Goal: Information Seeking & Learning: Learn about a topic

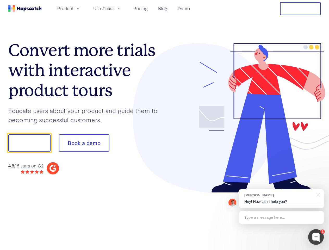
click at [164, 125] on div at bounding box center [242, 118] width 156 height 150
click at [73, 8] on span "Product" at bounding box center [65, 8] width 16 height 7
click at [115, 8] on span "Use Cases" at bounding box center [103, 8] width 21 height 7
click at [300, 9] on button "Free Trial" at bounding box center [300, 8] width 41 height 13
click at [29, 143] on button "Show me!" at bounding box center [29, 142] width 42 height 17
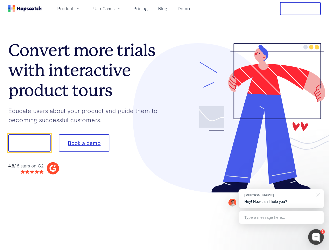
click at [84, 143] on button "Book a demo" at bounding box center [84, 142] width 50 height 17
click at [316, 237] on div at bounding box center [316, 237] width 16 height 16
click at [281, 199] on div "[PERSON_NAME] Hey! How can I help you?" at bounding box center [281, 198] width 85 height 19
click at [317, 250] on div "1 [PERSON_NAME] Hey! How can I help you? Type a message here... Free live chat …" at bounding box center [164, 250] width 329 height 0
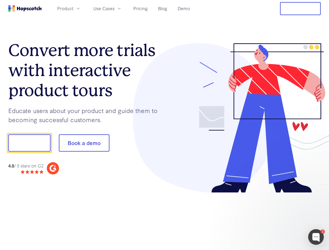
click at [281, 217] on div at bounding box center [275, 142] width 98 height 174
